Goal: Information Seeking & Learning: Learn about a topic

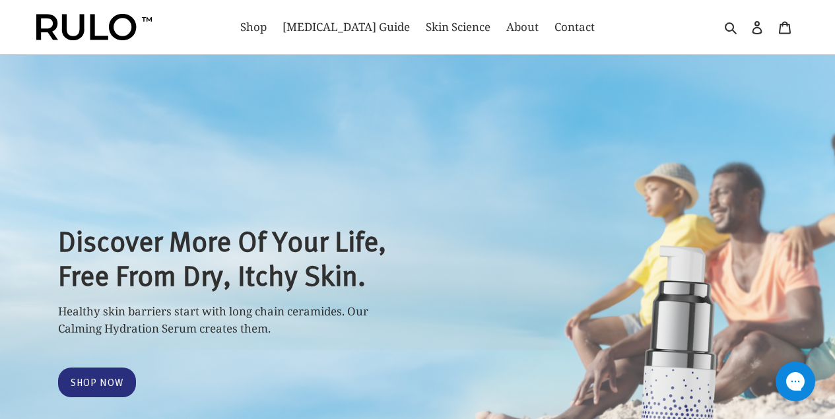
select select "most-helpful"
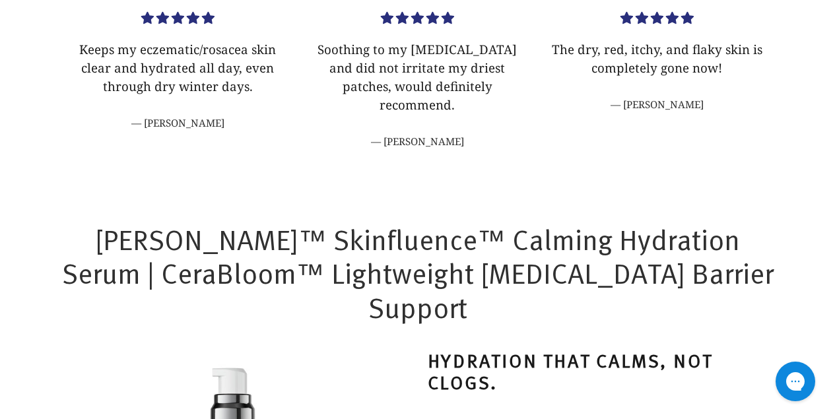
click at [455, 131] on div "Keeps my eczematic/rosacea skin clear and hydrated all day, even through dry wi…" at bounding box center [417, 78] width 835 height 213
click at [429, 78] on p "Soothing to my [MEDICAL_DATA] and did not irritate my driest patches, would def…" at bounding box center [418, 77] width 220 height 75
click at [431, 134] on cite "[PERSON_NAME]" at bounding box center [418, 141] width 220 height 15
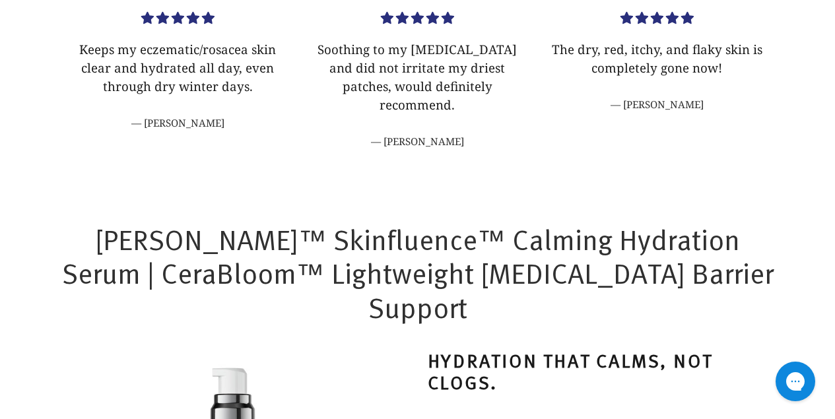
click at [431, 134] on cite "[PERSON_NAME]" at bounding box center [418, 141] width 220 height 15
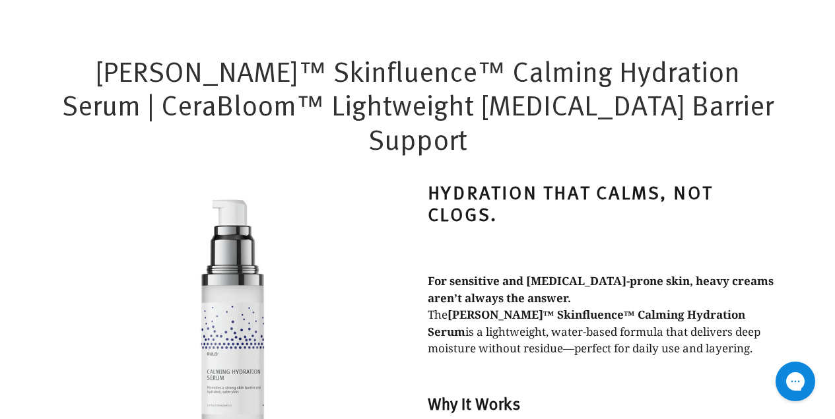
scroll to position [924, 0]
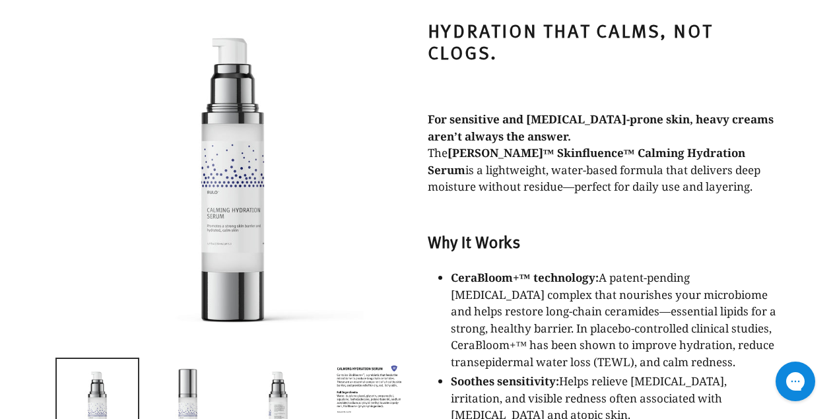
click at [484, 230] on strong "Why It Works" at bounding box center [474, 241] width 92 height 23
click at [493, 230] on strong "Why It Works" at bounding box center [474, 241] width 92 height 23
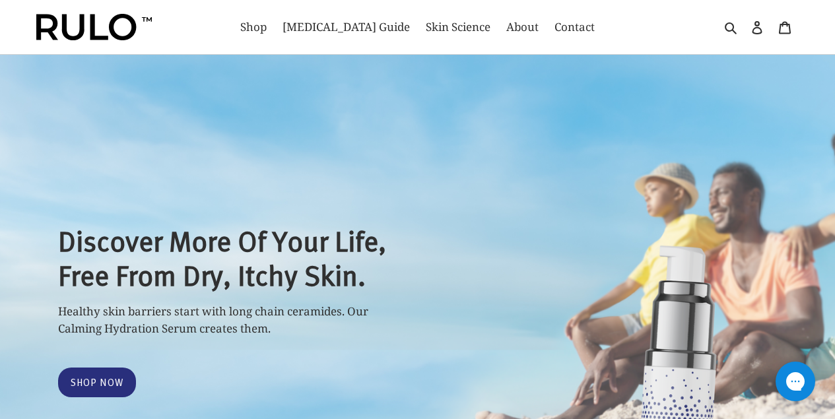
select select "most-helpful"
